Goal: Task Accomplishment & Management: Manage account settings

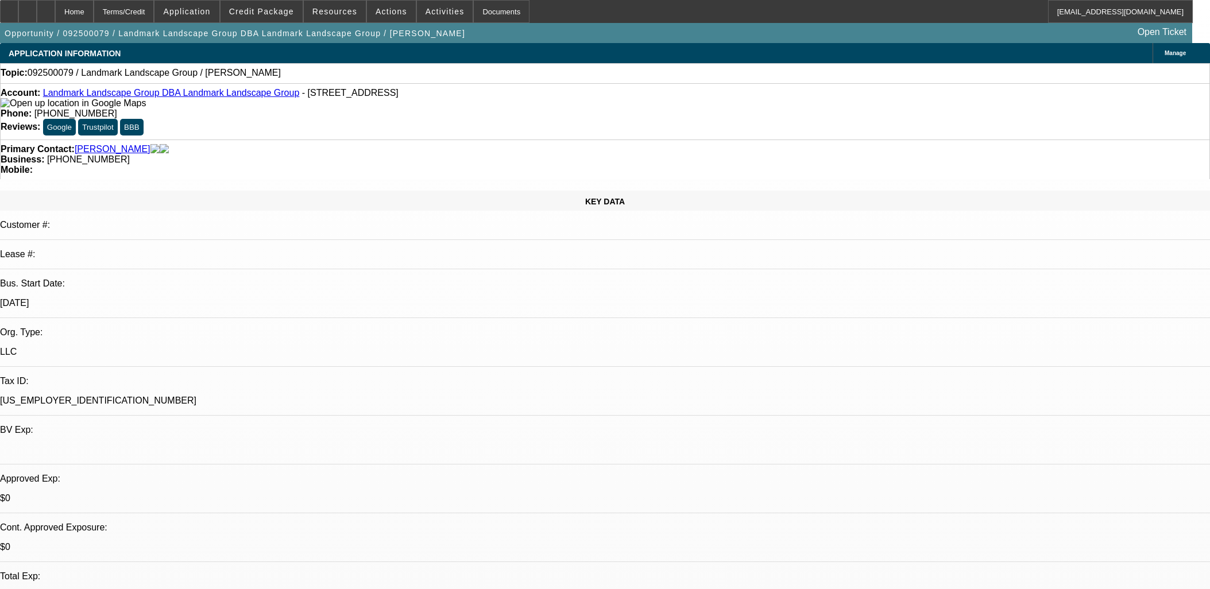
select select "0"
select select "2"
select select "0.1"
select select "4"
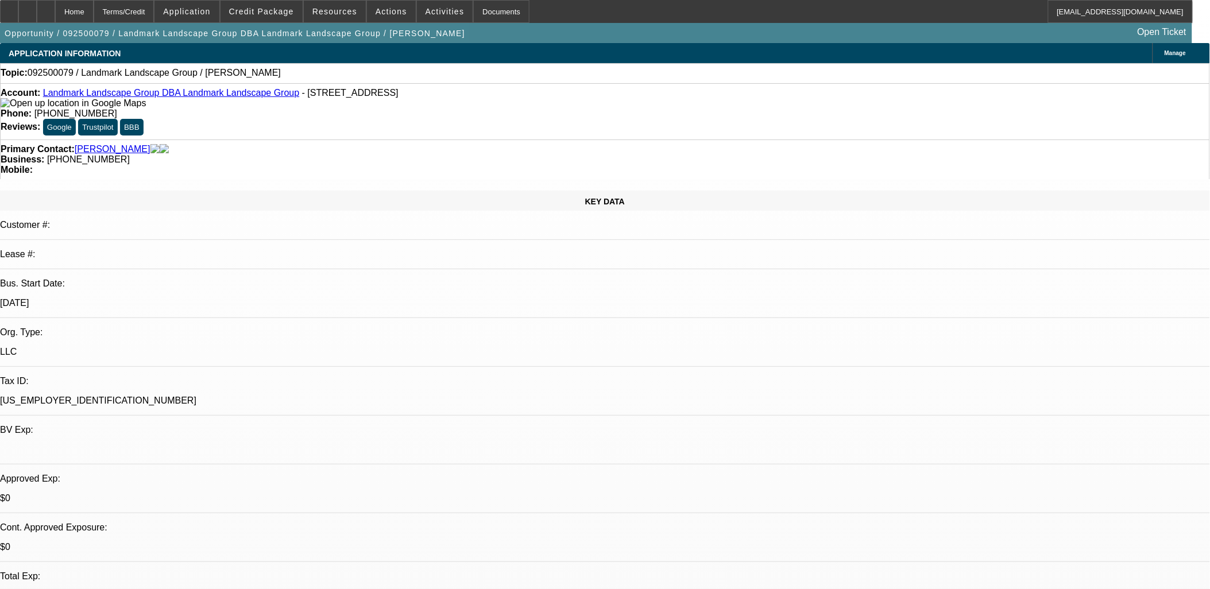
drag, startPoint x: 277, startPoint y: 253, endPoint x: 284, endPoint y: 242, distance: 12.4
drag, startPoint x: 662, startPoint y: 277, endPoint x: 668, endPoint y: 284, distance: 9.1
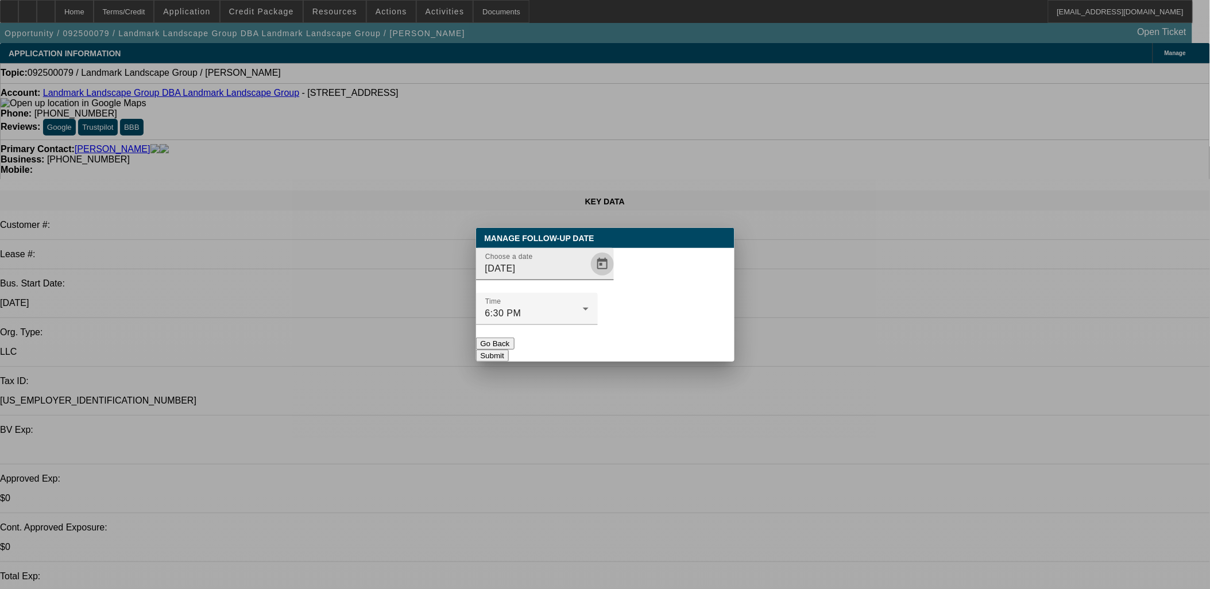
click at [588, 278] on span "Open calendar" at bounding box center [602, 264] width 28 height 28
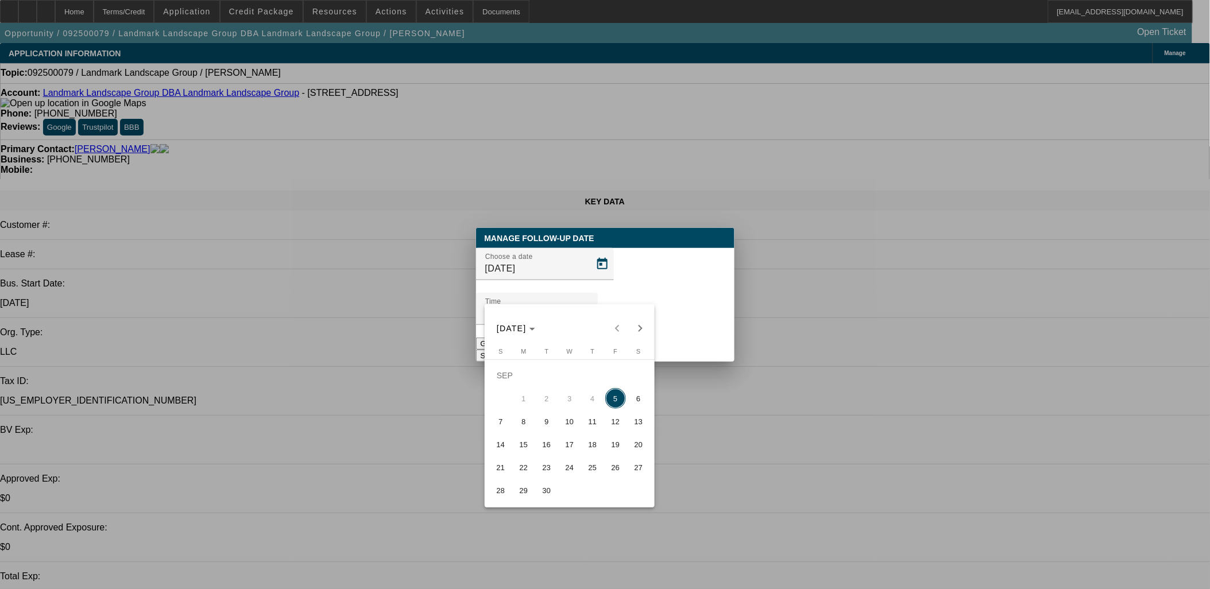
click at [530, 417] on button "8" at bounding box center [523, 421] width 23 height 23
type input "[DATE]"
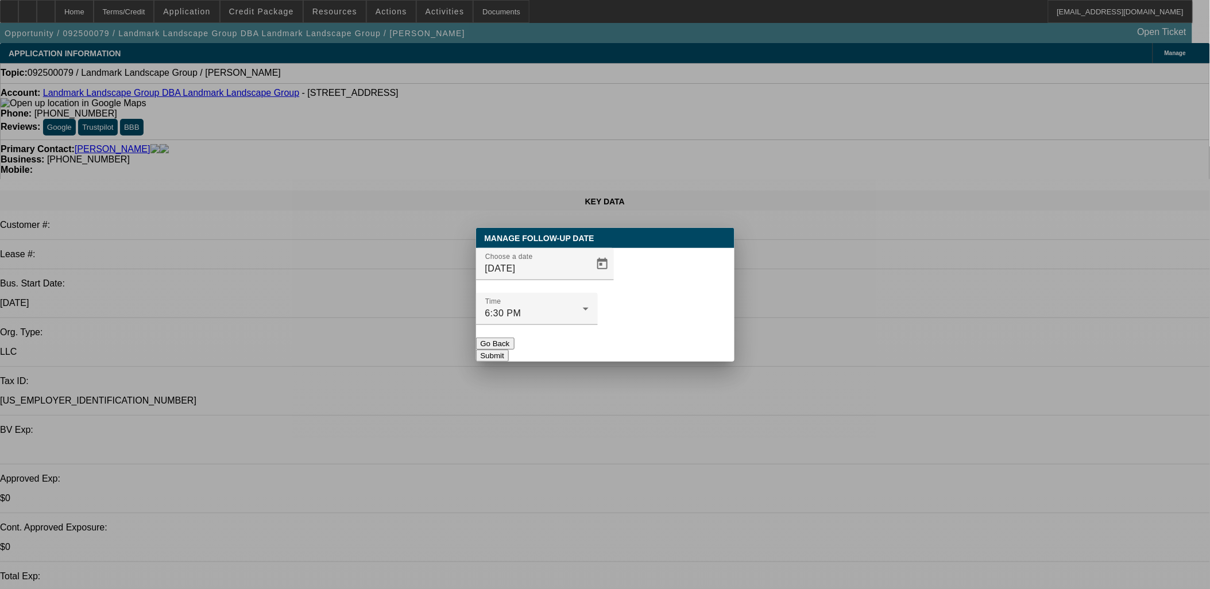
click at [636, 350] on div at bounding box center [605, 294] width 1210 height 589
click at [509, 350] on button "Submit" at bounding box center [492, 356] width 33 height 12
